Goal: Information Seeking & Learning: Learn about a topic

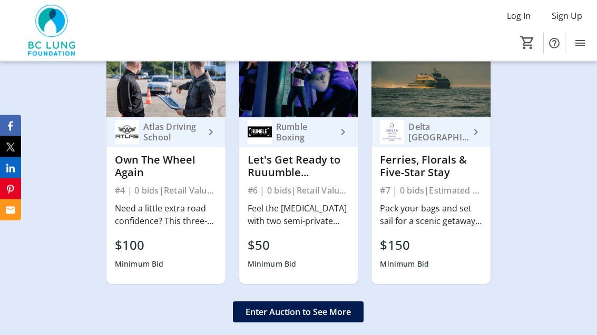
scroll to position [1711, 0]
click at [296, 309] on span "Enter Auction to See More" at bounding box center [297, 312] width 105 height 13
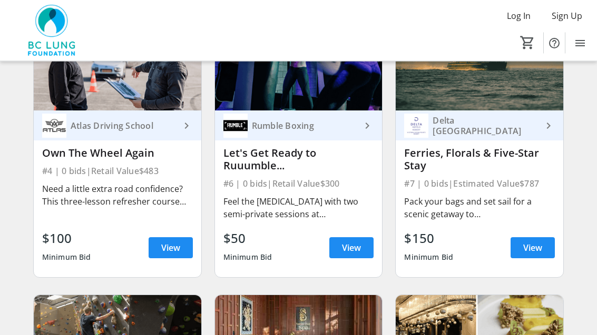
scroll to position [375, 0]
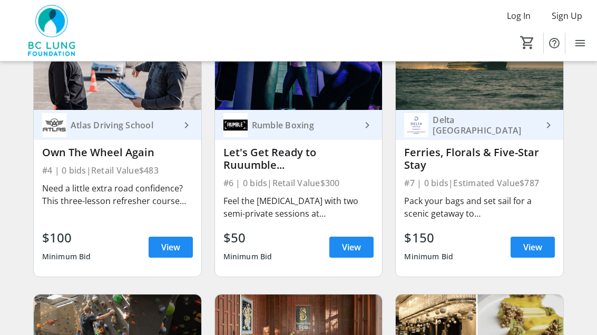
click at [528, 249] on span "View" at bounding box center [532, 247] width 19 height 13
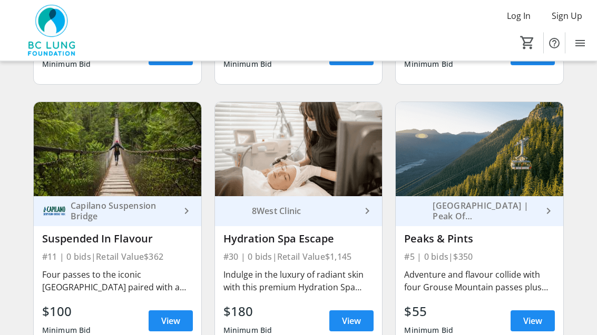
scroll to position [848, 0]
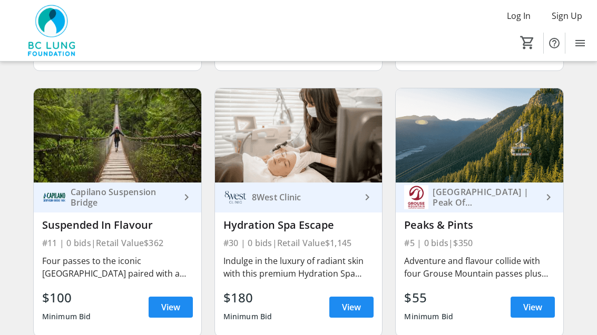
click at [536, 309] on span "View" at bounding box center [532, 307] width 19 height 13
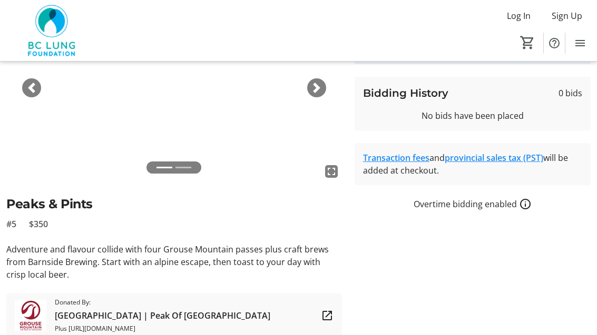
scroll to position [104, 0]
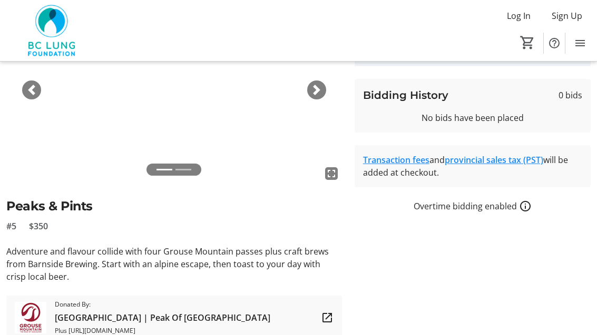
click at [33, 88] on span "button" at bounding box center [31, 90] width 11 height 11
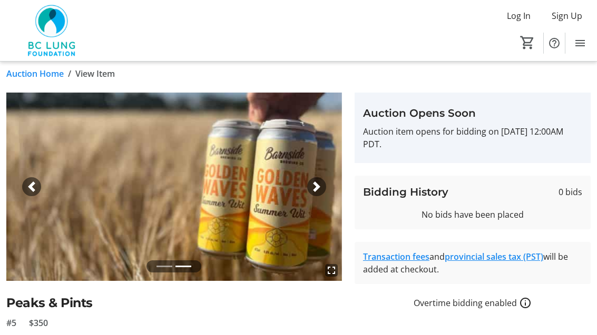
scroll to position [0, 0]
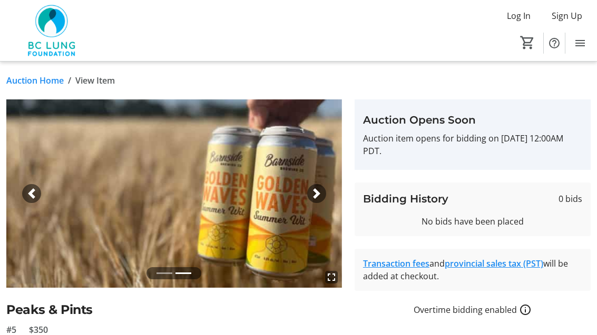
click at [39, 84] on link "Auction Home" at bounding box center [34, 80] width 57 height 13
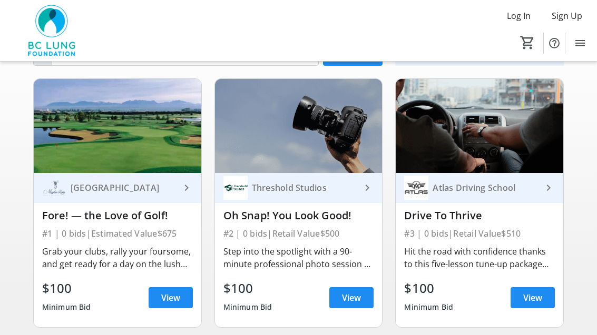
scroll to position [58, 0]
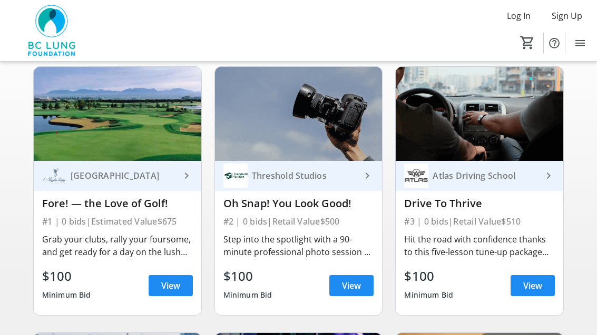
click at [352, 290] on span "View" at bounding box center [351, 286] width 19 height 13
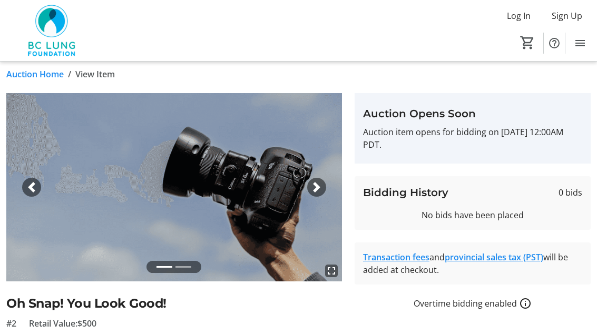
scroll to position [2, 0]
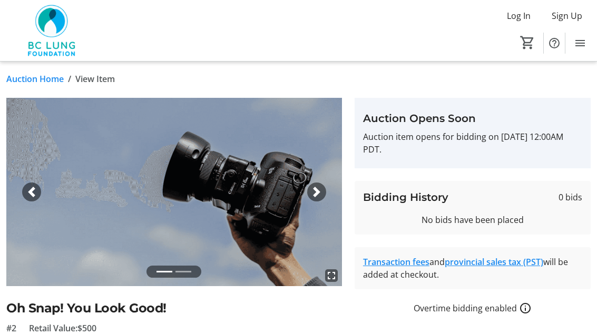
click at [313, 283] on div at bounding box center [173, 276] width 335 height 21
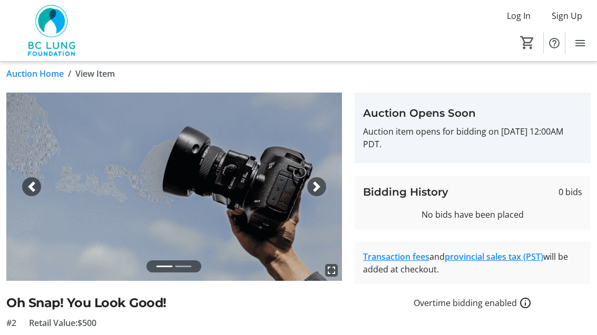
scroll to position [0, 0]
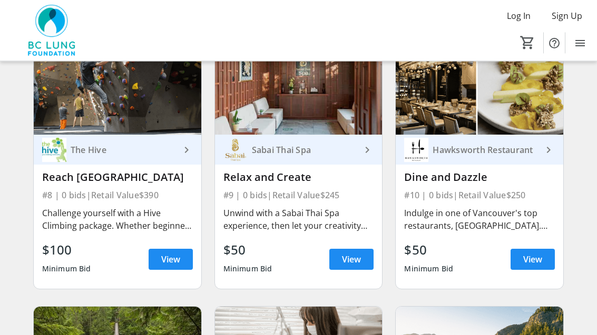
scroll to position [630, 0]
click at [525, 260] on span "View" at bounding box center [532, 259] width 19 height 13
